Goal: Find specific page/section: Find specific page/section

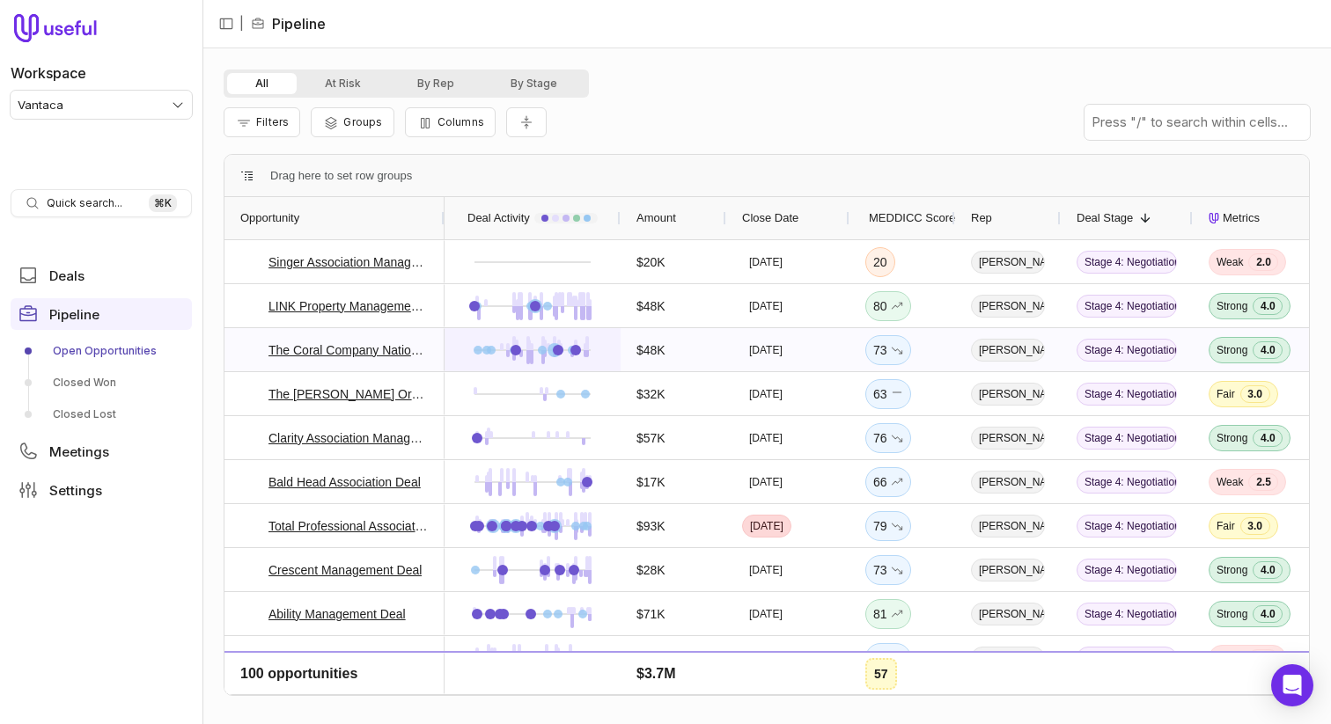
click at [487, 341] on div at bounding box center [532, 349] width 144 height 41
